Goal: Task Accomplishment & Management: Manage account settings

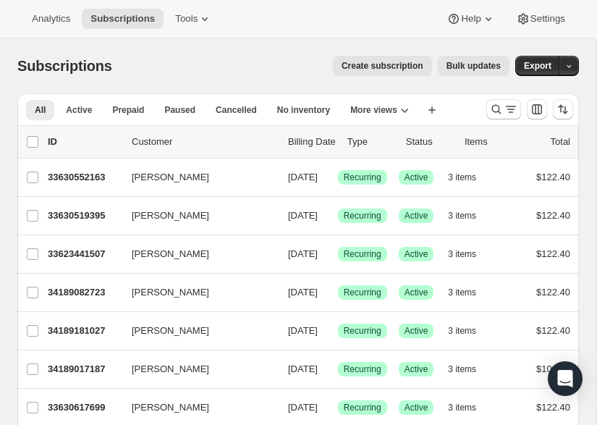
click at [504, 108] on icon "Search and filter results" at bounding box center [510, 109] width 14 height 14
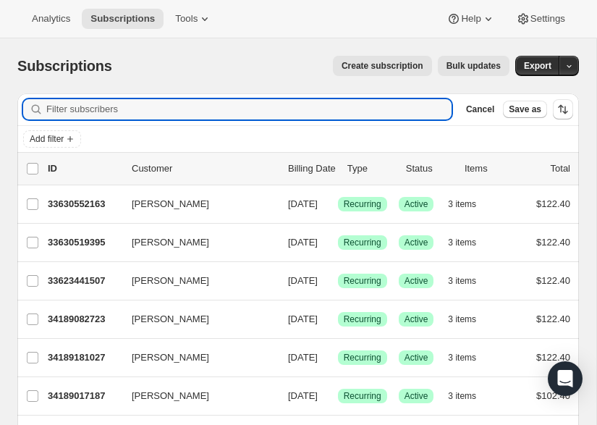
click at [69, 104] on input "Filter subscribers" at bounding box center [248, 109] width 405 height 20
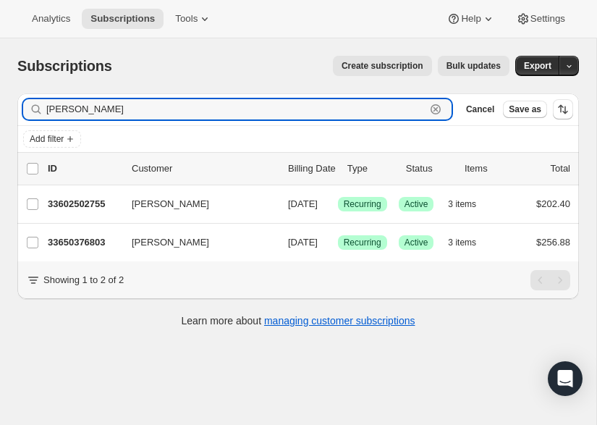
type input "[PERSON_NAME]"
click at [152, 250] on span "[PERSON_NAME]" at bounding box center [170, 242] width 77 height 14
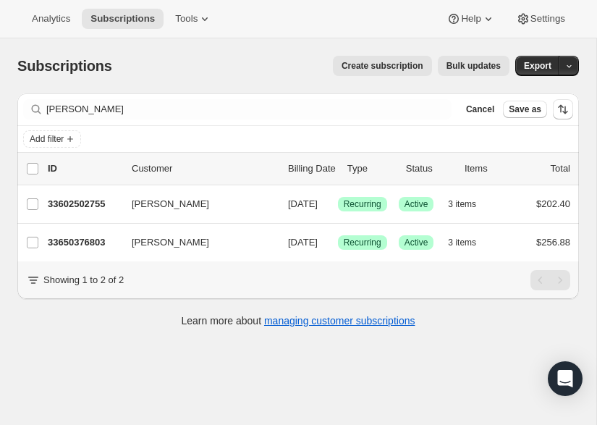
click at [95, 250] on p "33650376803" at bounding box center [84, 242] width 72 height 14
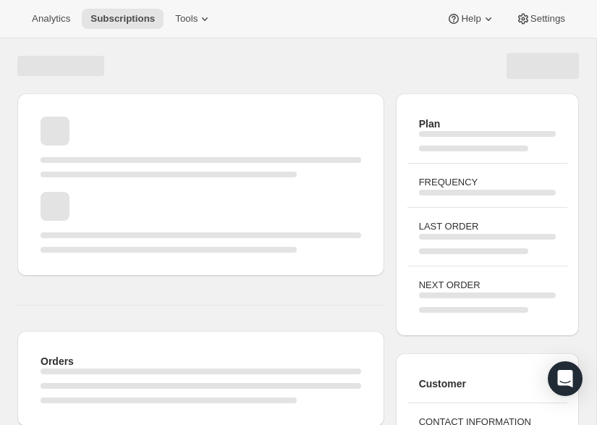
click at [35, 278] on div "Orders" at bounding box center [200, 259] width 367 height 333
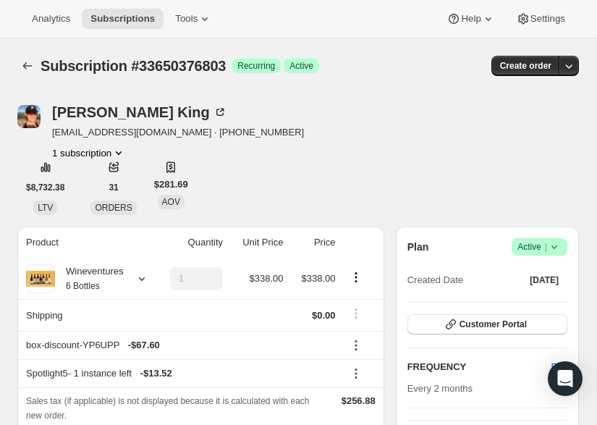
click at [545, 248] on span "|" at bounding box center [546, 247] width 2 height 12
click at [538, 299] on span "Cancel subscription" at bounding box center [535, 299] width 82 height 11
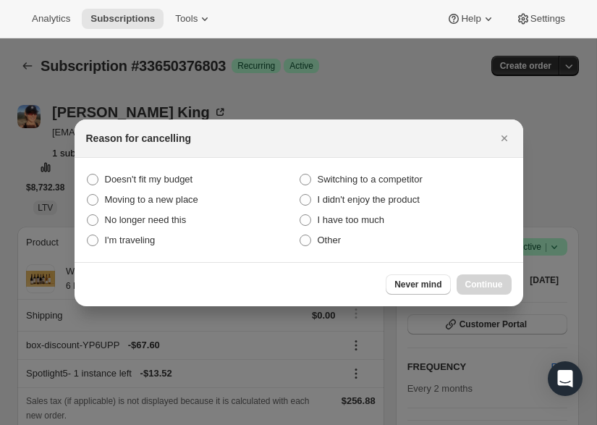
click at [308, 221] on span ":rc3:" at bounding box center [305, 220] width 12 height 12
click at [300, 215] on much "I have too much" at bounding box center [299, 214] width 1 height 1
radio much "true"
click at [486, 286] on span "Continue" at bounding box center [484, 284] width 38 height 12
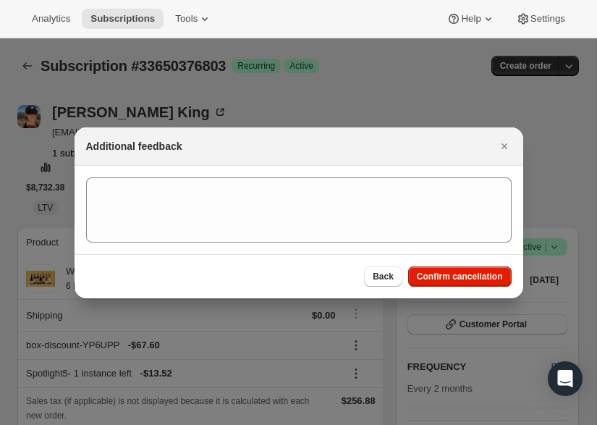
click at [469, 273] on span "Confirm cancellation" at bounding box center [460, 277] width 86 height 12
